Goal: Information Seeking & Learning: Learn about a topic

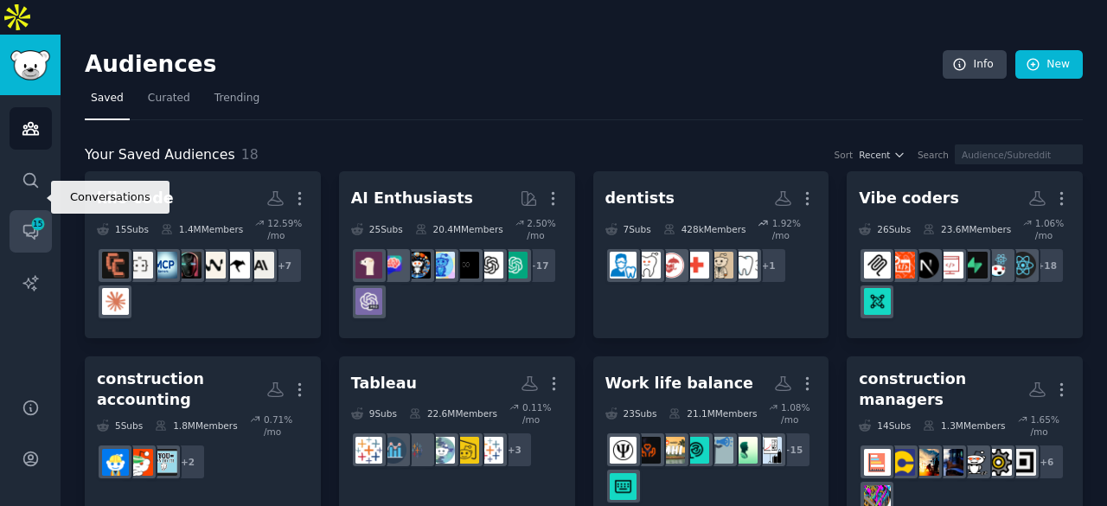
click at [35, 218] on span "15" at bounding box center [38, 224] width 16 height 12
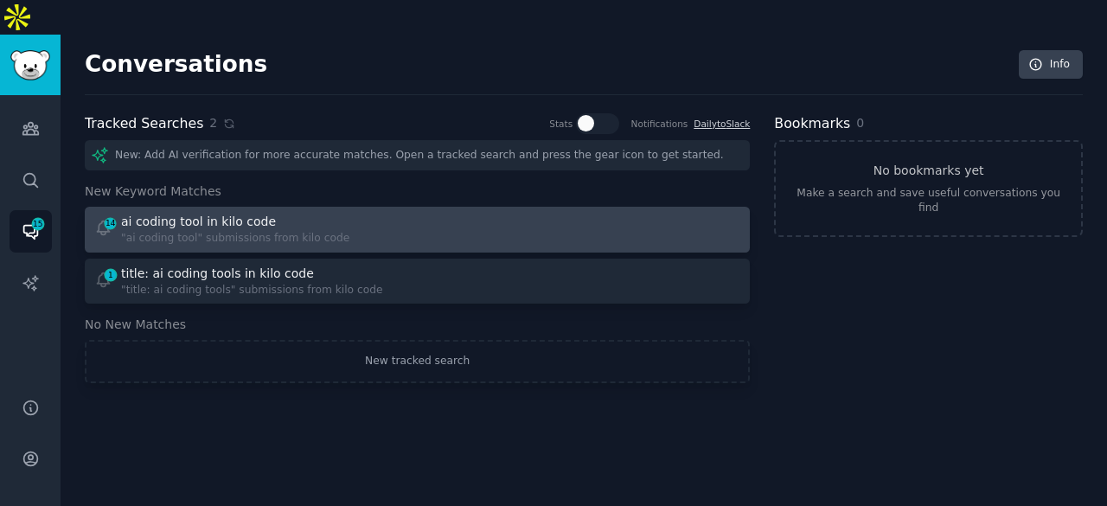
click at [401, 213] on div "14 ai coding tool in kilo code "ai coding tool" submissions from kilo code" at bounding box center [249, 230] width 311 height 34
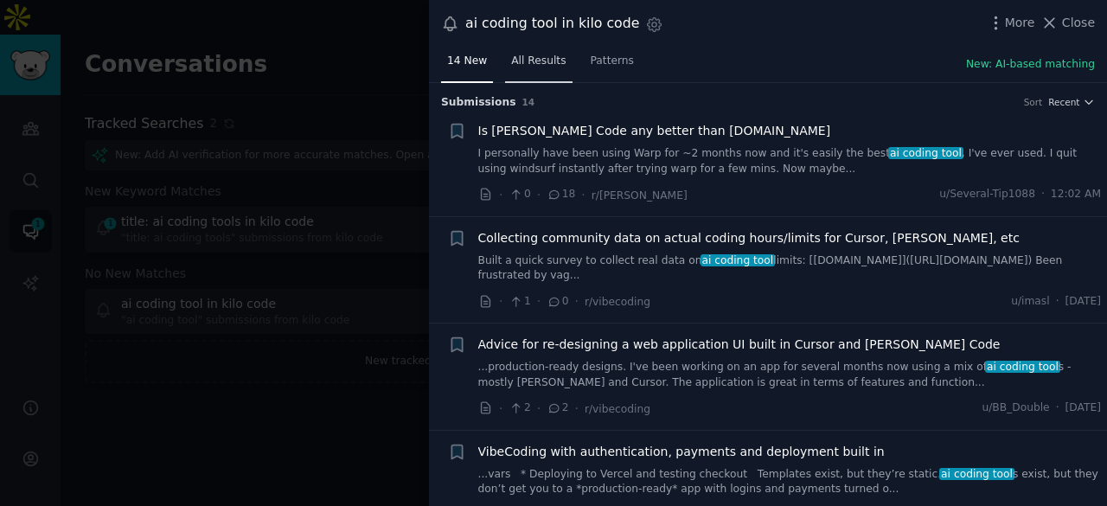
click at [521, 58] on span "All Results" at bounding box center [538, 62] width 54 height 16
click at [1070, 16] on span "Close" at bounding box center [1078, 23] width 33 height 18
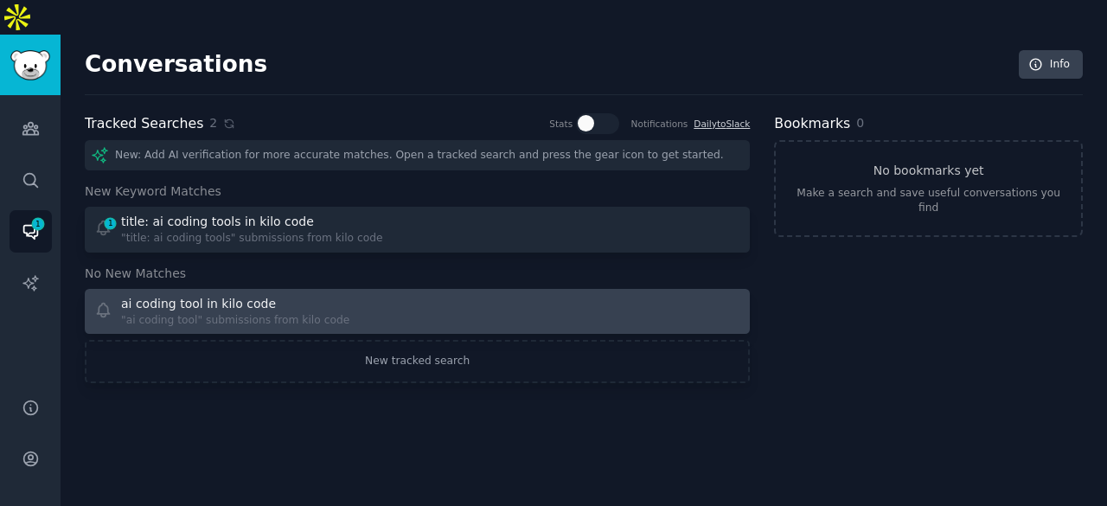
click at [231, 295] on div "ai coding tool in kilo code" at bounding box center [198, 304] width 155 height 18
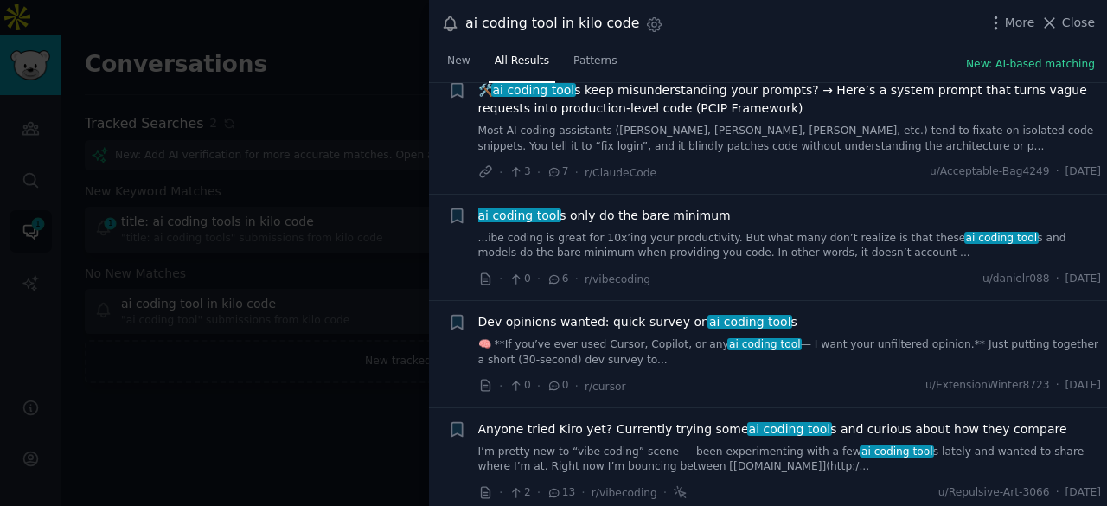
scroll to position [5464, 0]
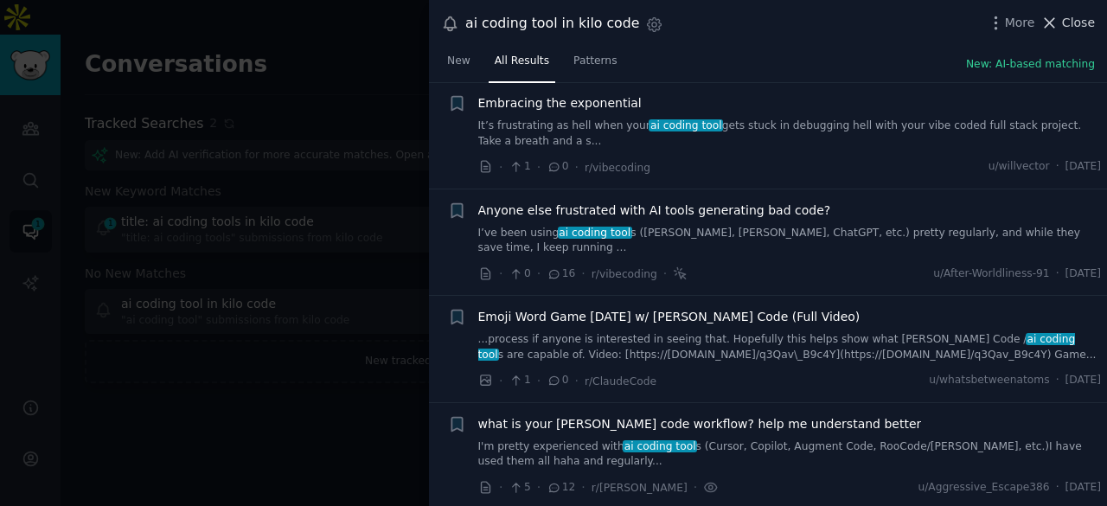
drag, startPoint x: 1052, startPoint y: 16, endPoint x: 394, endPoint y: 167, distance: 674.4
click at [1052, 16] on icon at bounding box center [1049, 23] width 18 height 18
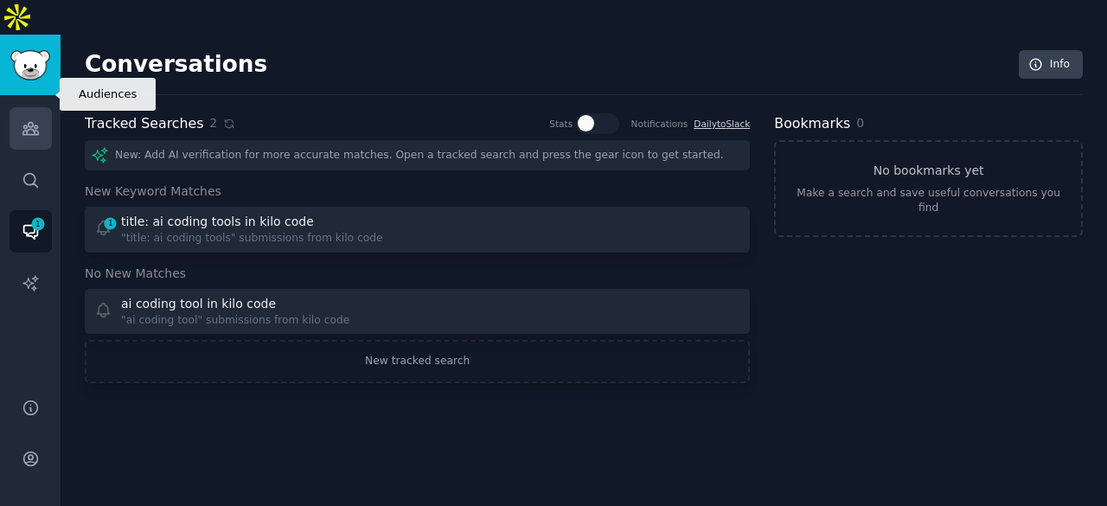
click at [37, 123] on icon "Sidebar" at bounding box center [30, 129] width 16 height 12
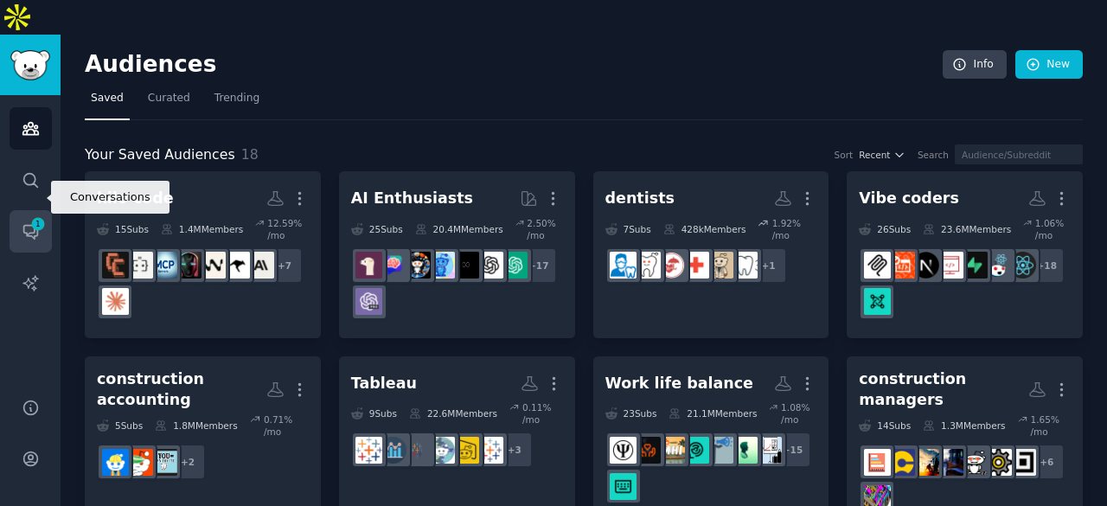
click at [38, 222] on icon "Sidebar" at bounding box center [31, 231] width 18 height 18
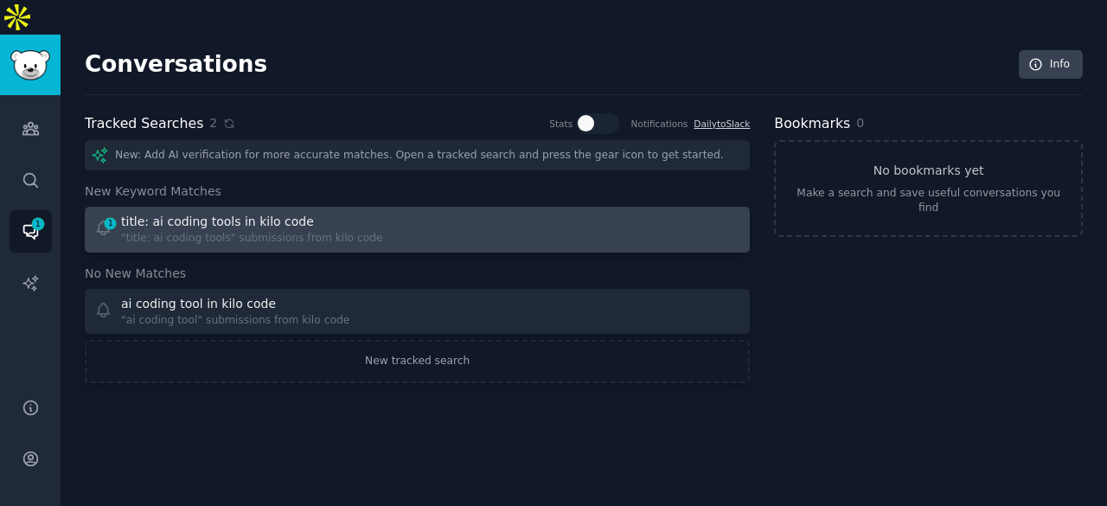
click at [363, 213] on div "1 title: ai coding tools in kilo code "title: ai coding tools" submissions from…" at bounding box center [249, 230] width 311 height 34
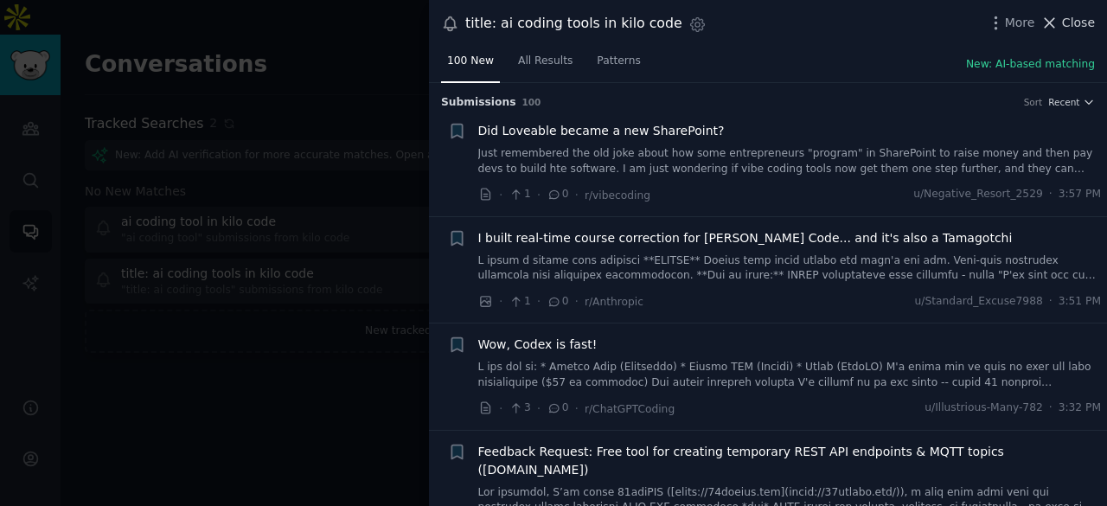
click at [1065, 18] on button "Close" at bounding box center [1067, 23] width 54 height 18
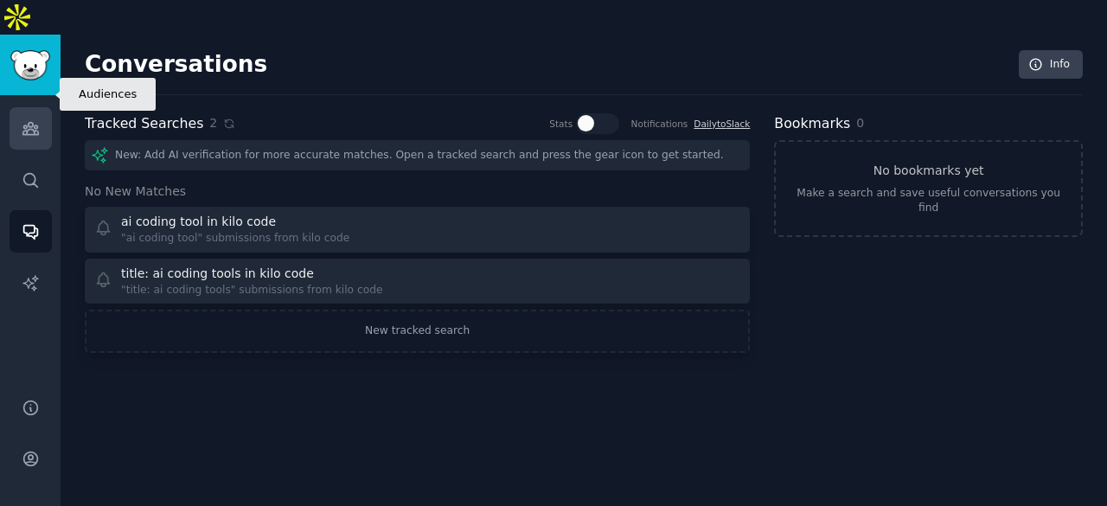
click at [36, 119] on icon "Sidebar" at bounding box center [31, 128] width 18 height 18
